Goal: Communication & Community: Connect with others

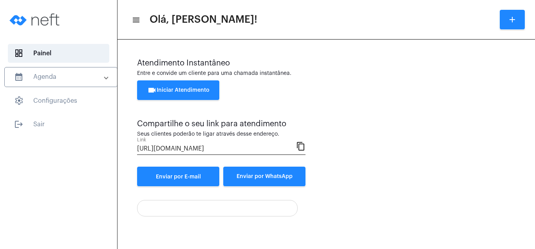
scroll to position [42, 0]
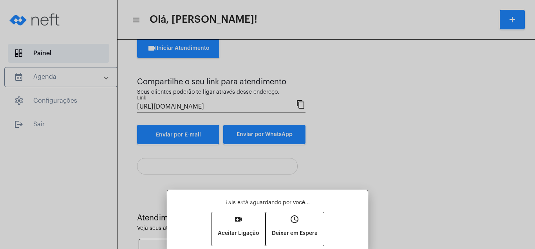
click at [237, 219] on mat-icon "video_call" at bounding box center [238, 218] width 9 height 9
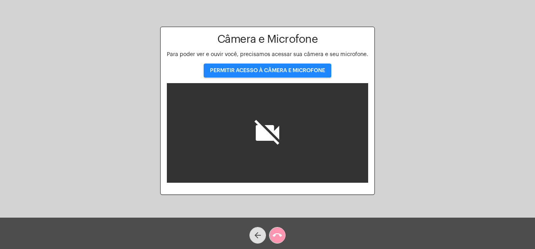
click at [252, 68] on span "PERMITIR ACESSO À CÂMERA E MICROFONE" at bounding box center [267, 70] width 115 height 5
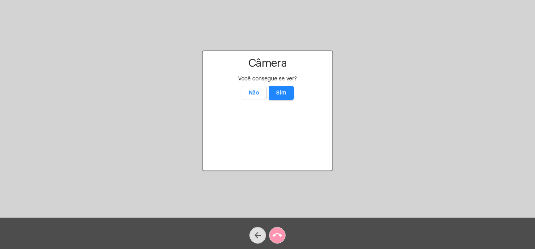
click at [280, 86] on button "Sim" at bounding box center [280, 93] width 25 height 14
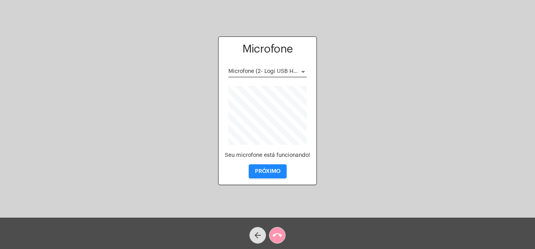
click at [267, 170] on span "PRÓXIMO" at bounding box center [267, 170] width 25 height 5
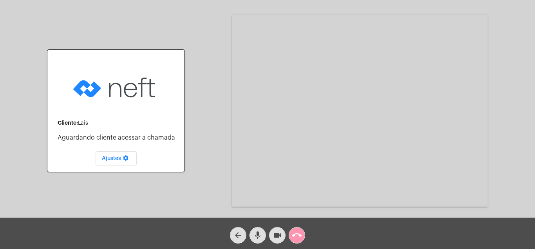
click at [297, 234] on mat-icon "call_end" at bounding box center [296, 234] width 9 height 9
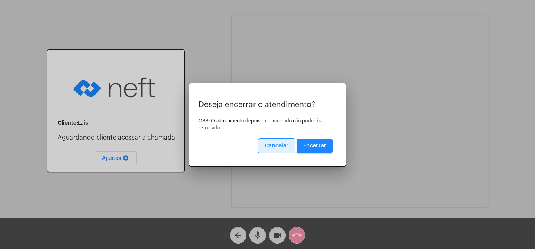
click at [318, 143] on span "Encerrar" at bounding box center [314, 145] width 23 height 5
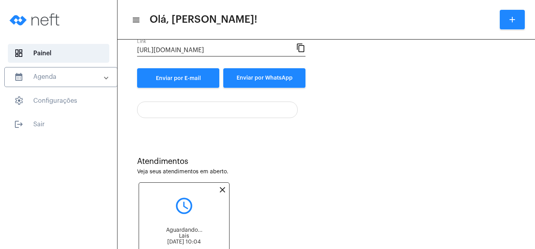
scroll to position [142, 0]
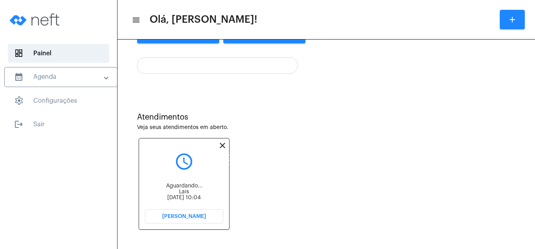
click at [221, 141] on mat-icon "close" at bounding box center [222, 145] width 9 height 9
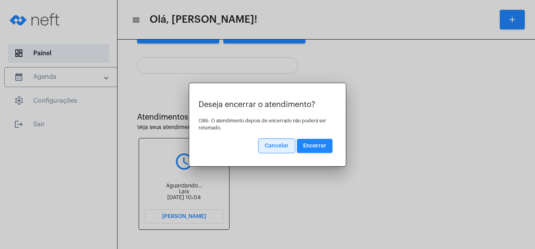
click at [316, 142] on button "Encerrar" at bounding box center [315, 146] width 36 height 14
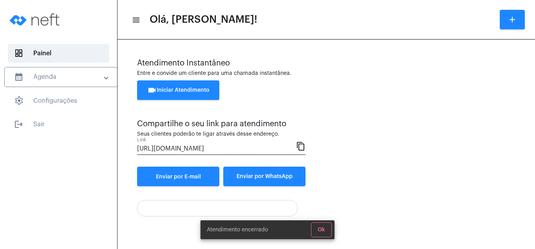
scroll to position [42, 0]
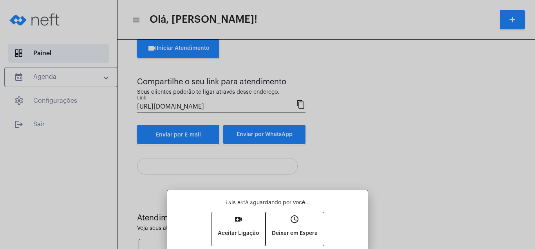
click at [238, 218] on mat-icon "video_call" at bounding box center [238, 218] width 9 height 9
